Goal: Communication & Community: Ask a question

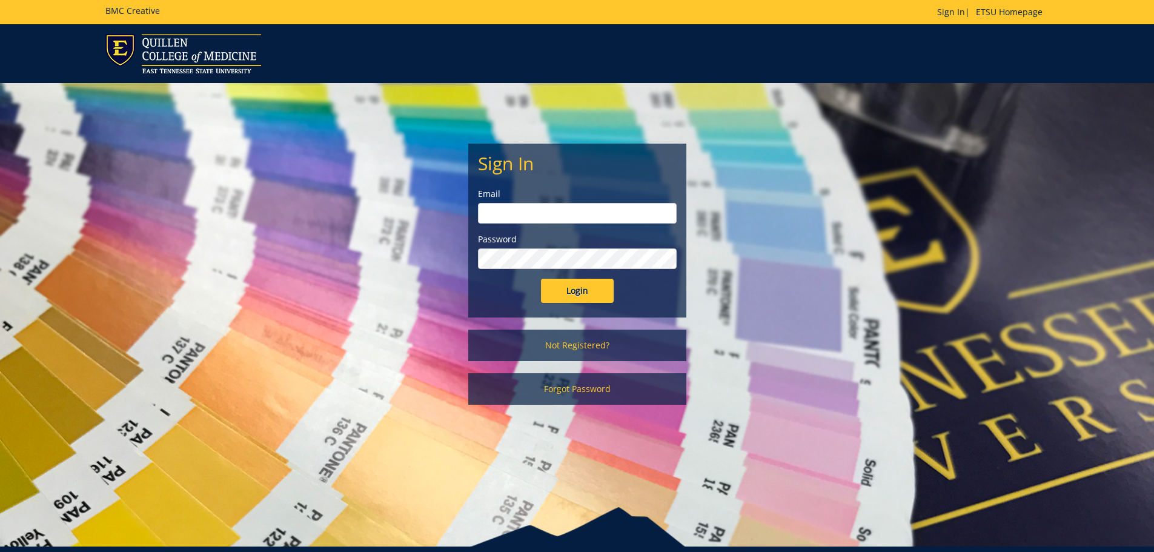
type input "[PERSON_NAME][EMAIL_ADDRESS][DOMAIN_NAME]"
click at [560, 294] on input "Login" at bounding box center [577, 291] width 73 height 24
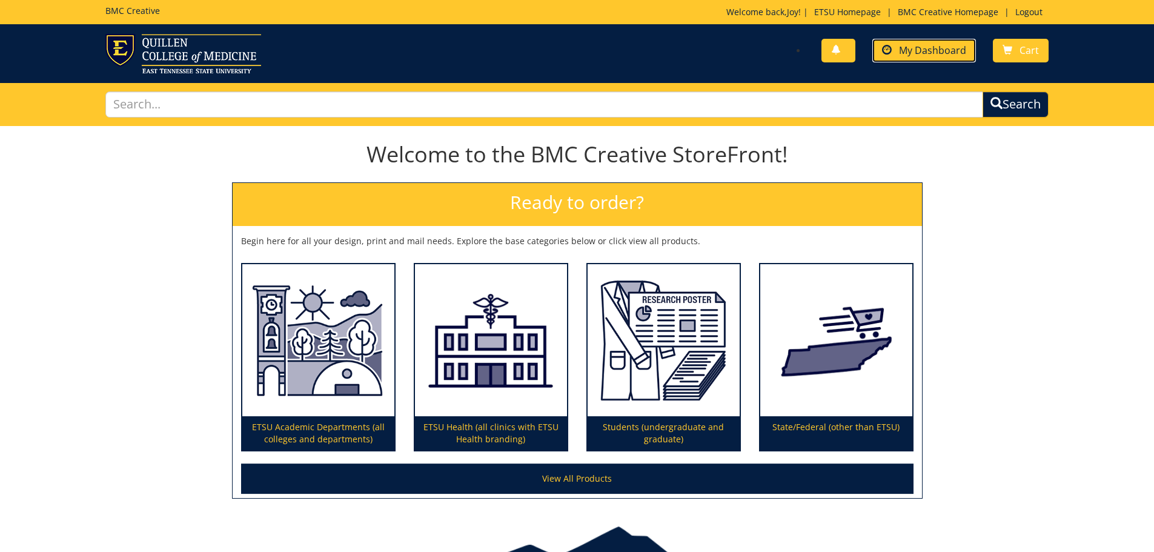
click at [942, 46] on span "My Dashboard" at bounding box center [932, 50] width 67 height 13
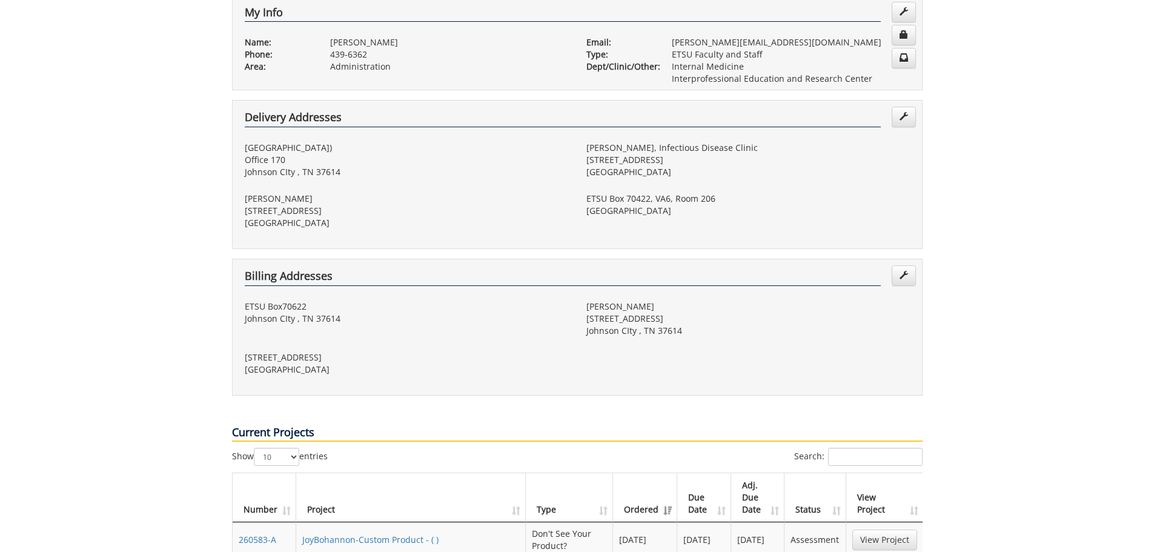
scroll to position [364, 0]
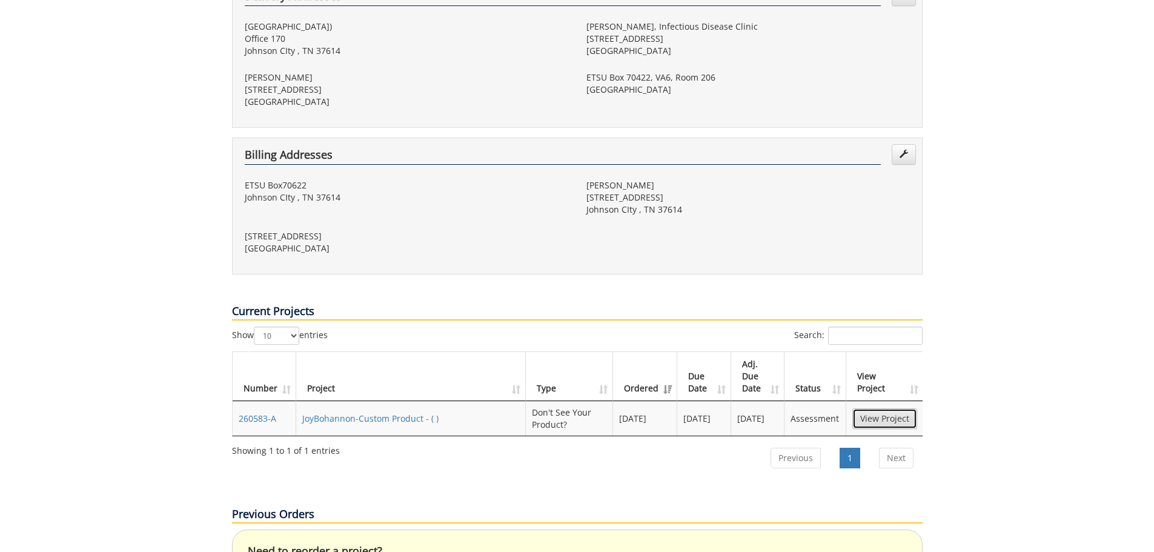
click at [892, 408] on link "View Project" at bounding box center [884, 418] width 65 height 21
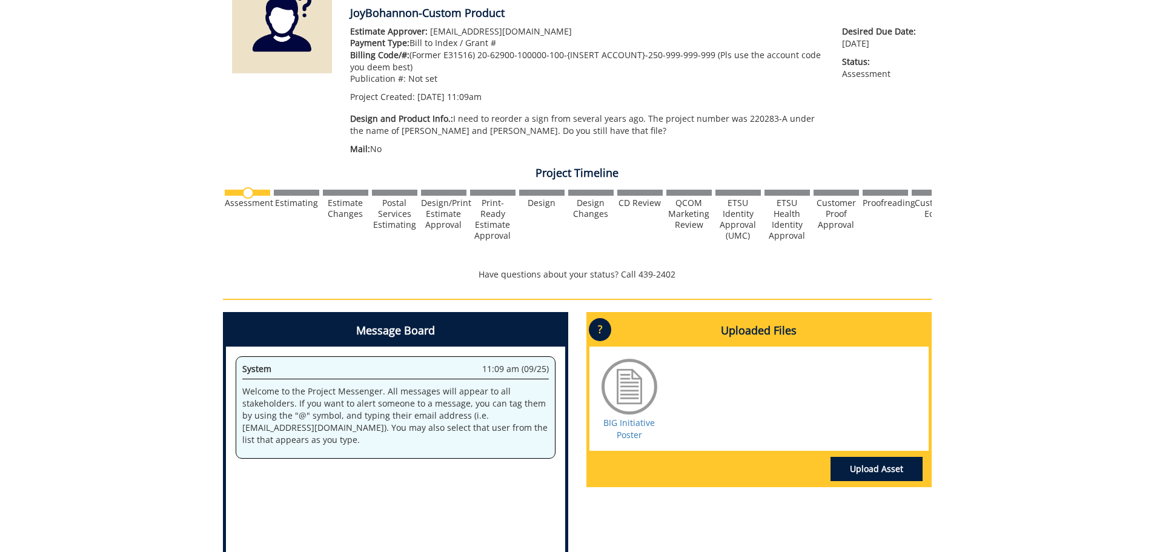
scroll to position [242, 0]
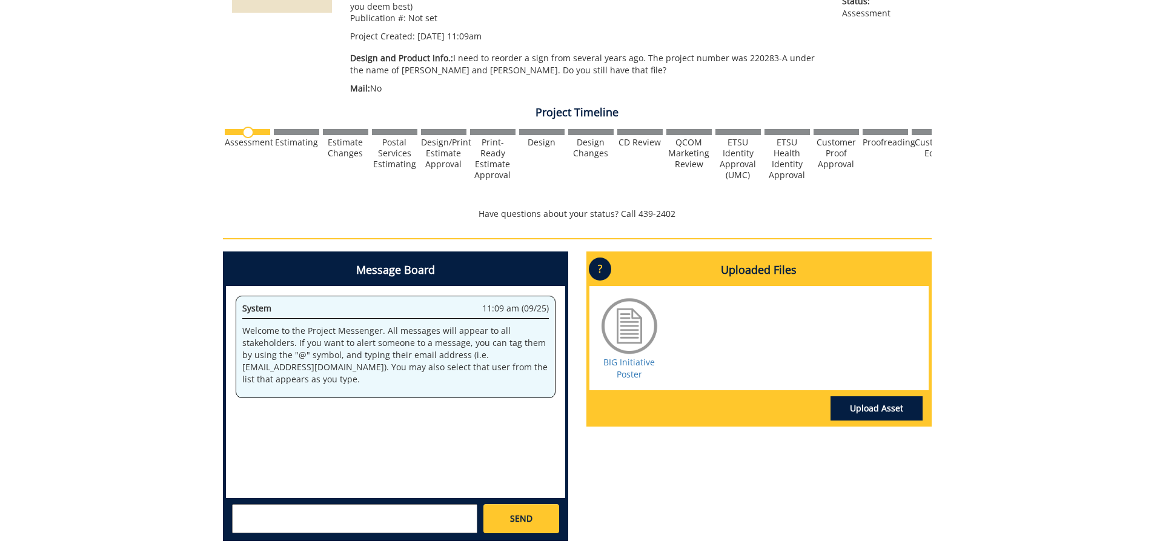
click at [347, 519] on textarea at bounding box center [354, 518] width 245 height 29
click at [322, 517] on textarea at bounding box center [354, 518] width 245 height 29
click at [325, 530] on small "[EMAIL_ADDRESS][DOMAIN_NAME]" at bounding box center [379, 529] width 121 height 10
click at [302, 511] on textarea "@[EMAIL_ADDRESS][DOMAIN_NAME]" at bounding box center [354, 518] width 245 height 29
click at [297, 513] on textarea "@[EMAIL_ADDRESS][DOMAIN_NAME], Is it possible to just reorder this?" at bounding box center [354, 518] width 245 height 29
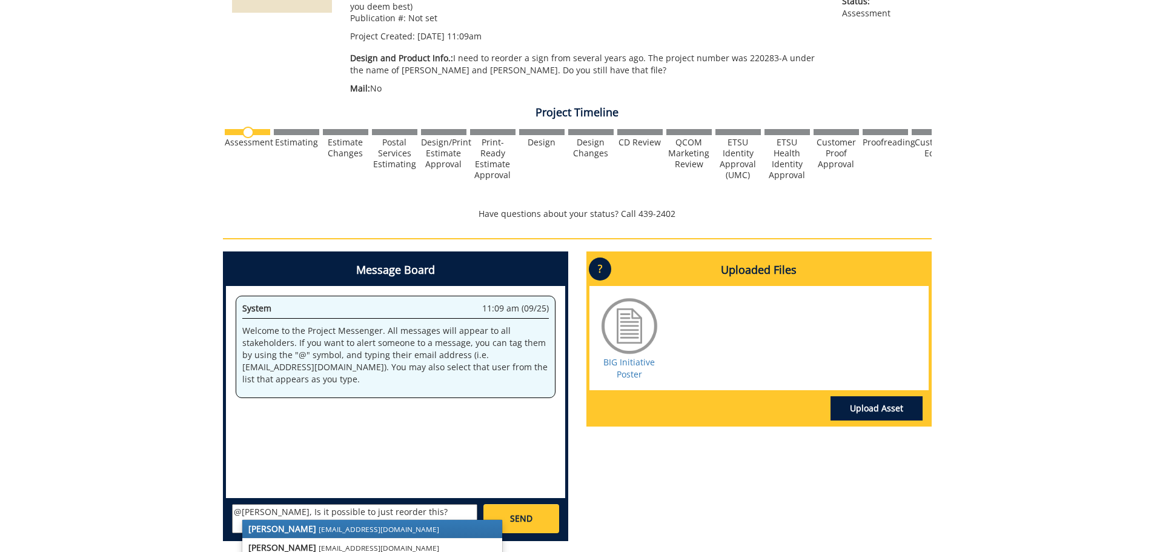
click at [319, 525] on small "[EMAIL_ADDRESS][DOMAIN_NAME]" at bounding box center [379, 529] width 121 height 10
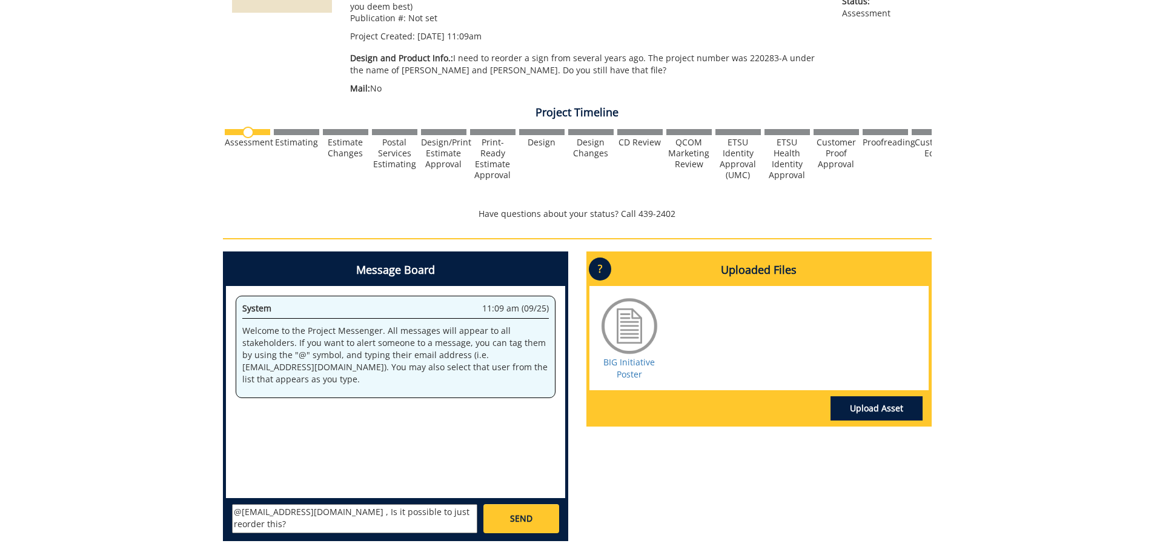
click at [456, 512] on textarea "@[EMAIL_ADDRESS][DOMAIN_NAME] , Is it possible to just reorder this?" at bounding box center [354, 518] width 245 height 29
click at [463, 516] on textarea "@[EMAIL_ADDRESS][DOMAIN_NAME] , Is it possible to just reorder this? DO you need" at bounding box center [354, 518] width 245 height 29
click at [287, 524] on textarea "@[EMAIL_ADDRESS][DOMAIN_NAME] , Is it possible to just reorder this? Do you need" at bounding box center [354, 518] width 245 height 29
type textarea "@[EMAIL_ADDRESS][DOMAIN_NAME] , Is it possible to just reorder this? Do you nee…"
click at [524, 520] on span "SEND" at bounding box center [521, 519] width 22 height 12
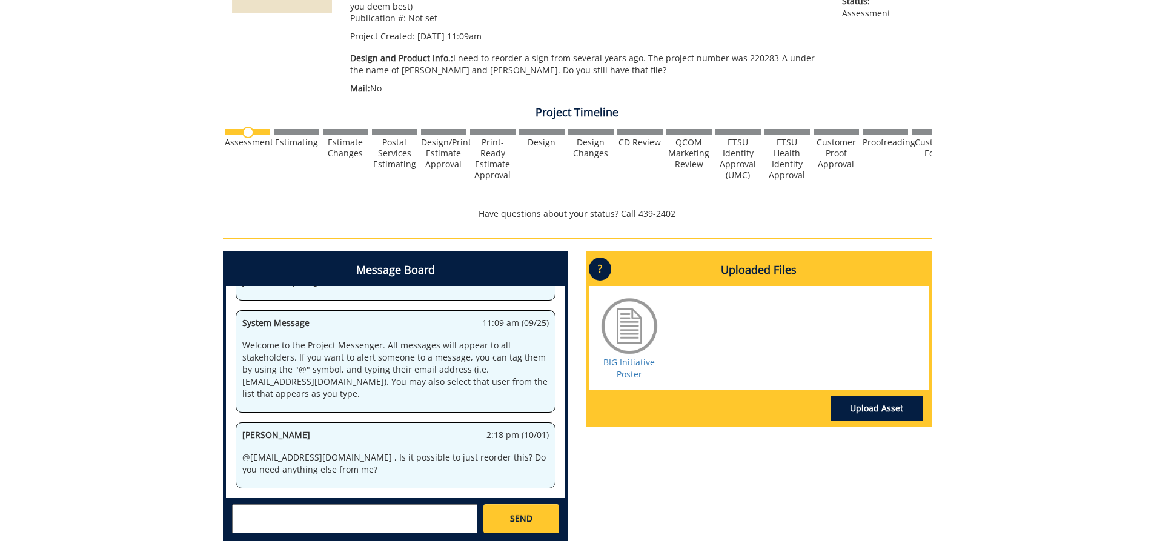
scroll to position [0, 0]
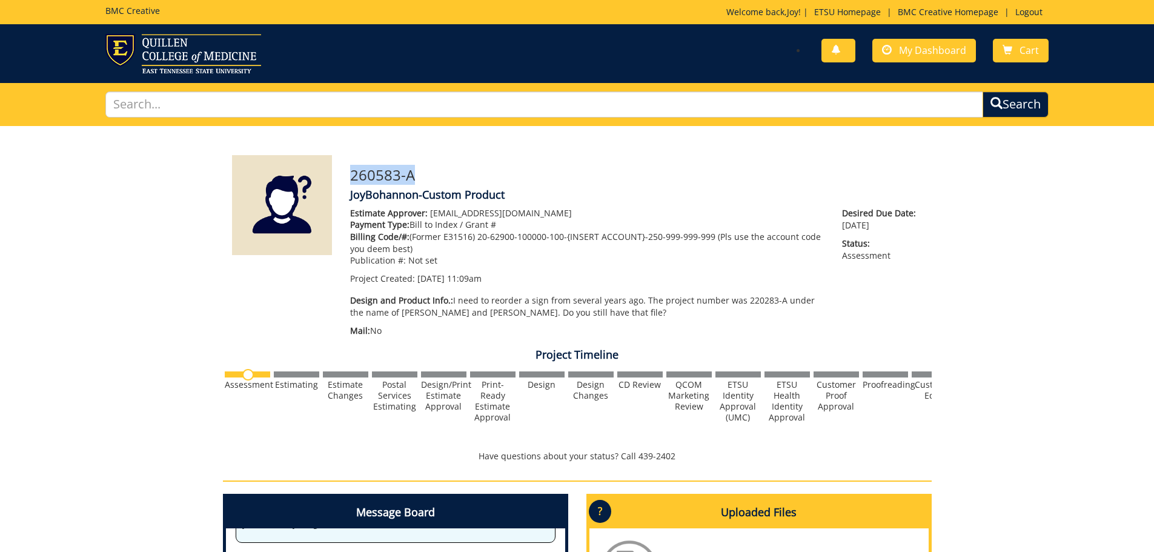
drag, startPoint x: 353, startPoint y: 173, endPoint x: 427, endPoint y: 170, distance: 74.6
click at [427, 170] on h3 "260583-A" at bounding box center [636, 175] width 573 height 16
copy h3 "260583-A"
drag, startPoint x: 737, startPoint y: 302, endPoint x: 776, endPoint y: 301, distance: 38.8
click at [776, 301] on p "Design and Product Info.: I need to reorder a sign from several years ago. The …" at bounding box center [587, 306] width 474 height 24
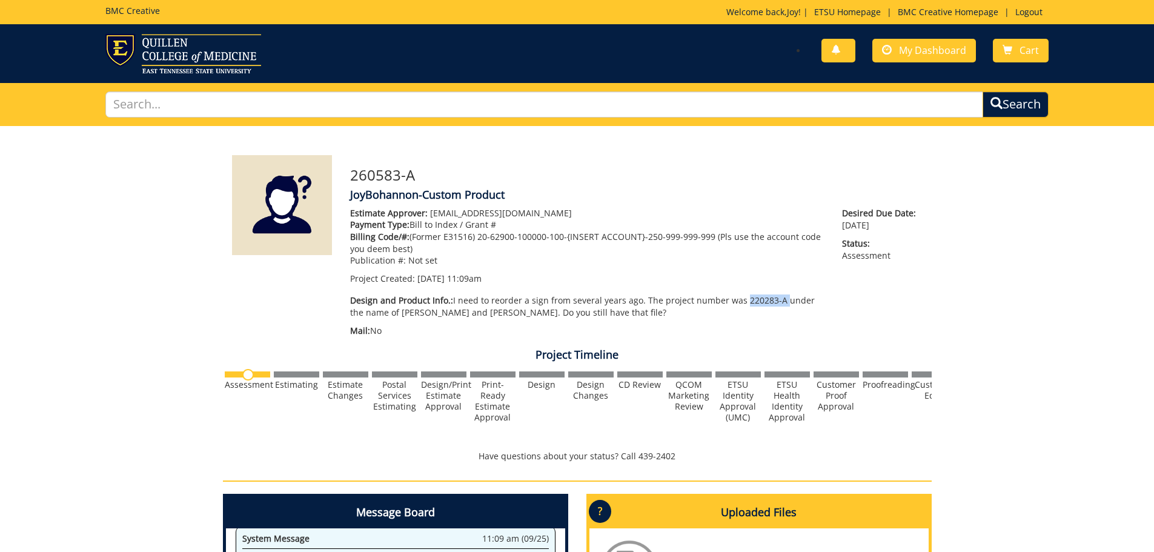
copy p "220283-A"
drag, startPoint x: 352, startPoint y: 174, endPoint x: 430, endPoint y: 171, distance: 77.6
click at [430, 171] on h3 "260583-A" at bounding box center [636, 175] width 573 height 16
copy h3 "260583-A"
